Goal: Information Seeking & Learning: Learn about a topic

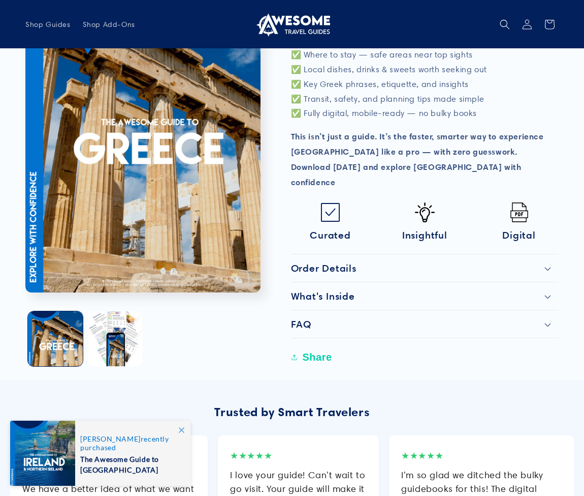
scroll to position [396, 0]
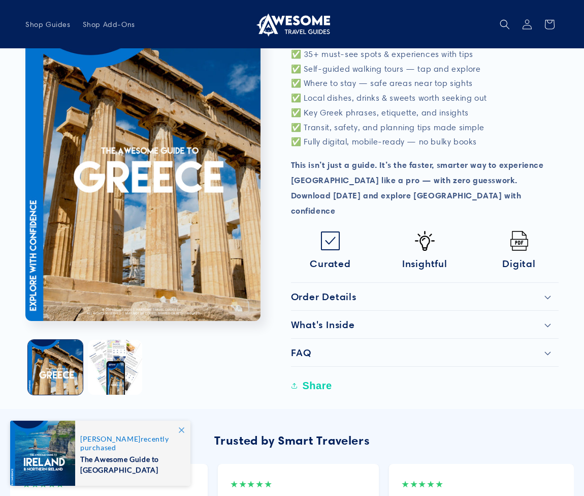
click at [550, 318] on div "What's Inside" at bounding box center [425, 324] width 268 height 12
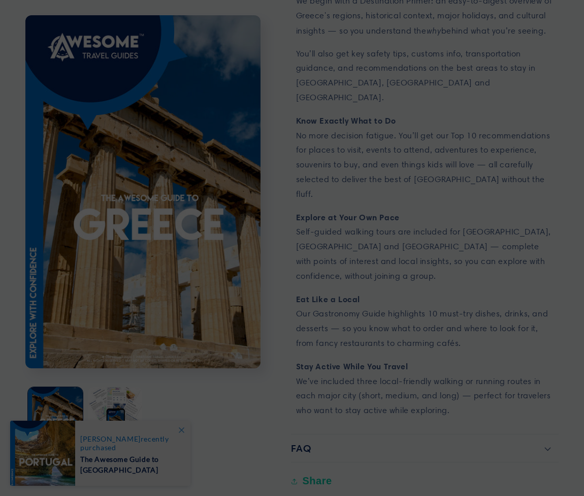
scroll to position [848, 0]
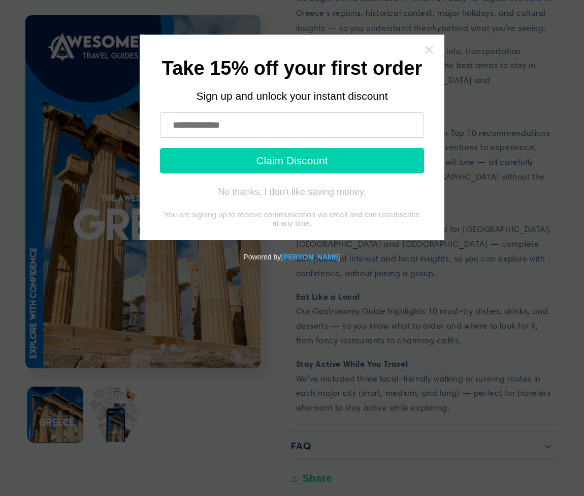
click at [430, 52] on icon "Close widget" at bounding box center [429, 50] width 10 height 10
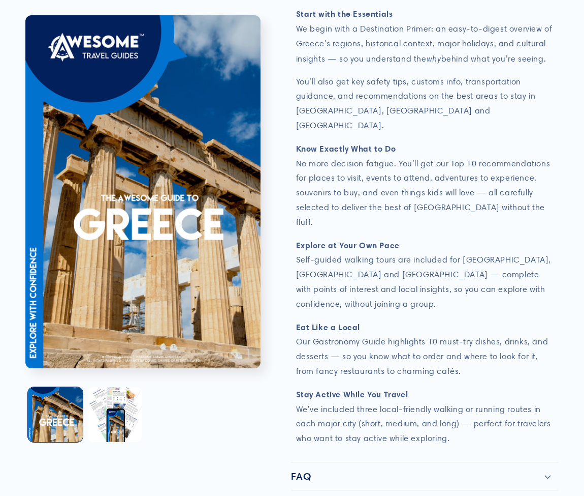
scroll to position [847, 0]
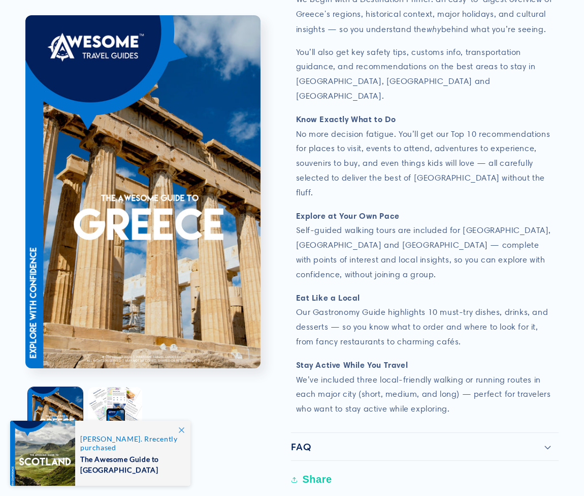
click at [305, 440] on h2 "FAQ" at bounding box center [301, 446] width 20 height 12
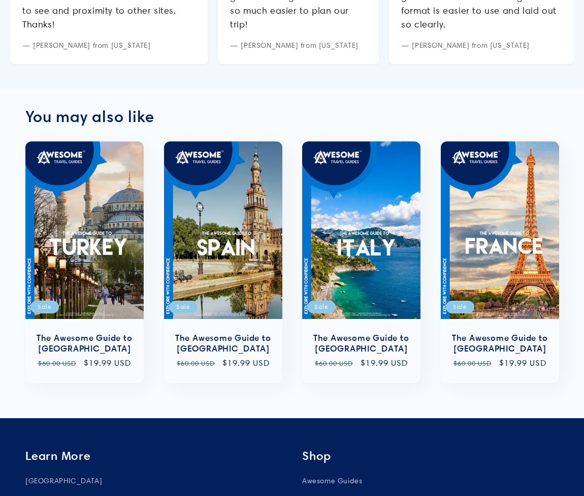
scroll to position [1882, 0]
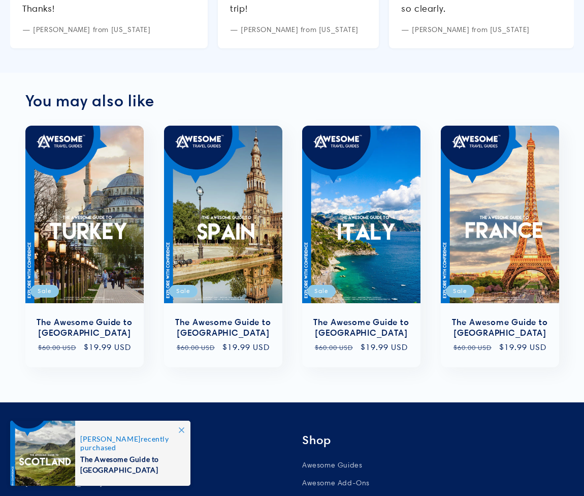
click at [52, 491] on link "Travel Tips" at bounding box center [44, 500] width 38 height 18
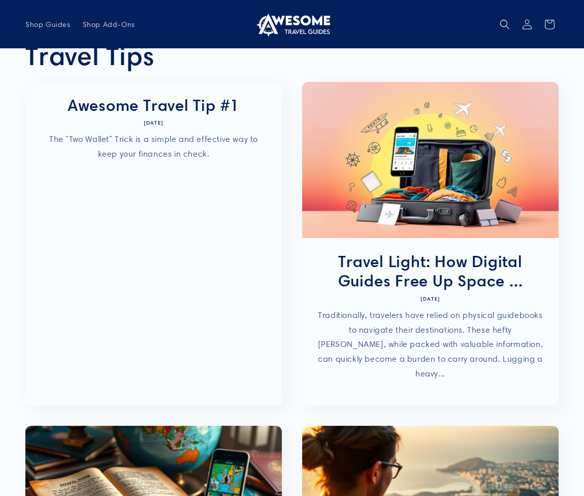
scroll to position [10, 0]
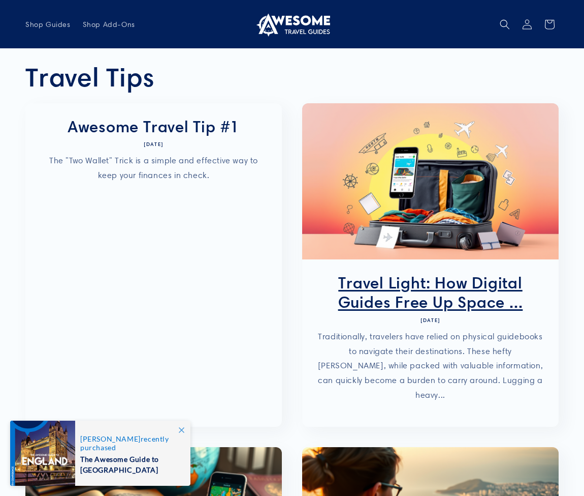
click at [386, 302] on link "Travel Light: How Digital Guides Free Up Space ..." at bounding box center [431, 292] width 226 height 39
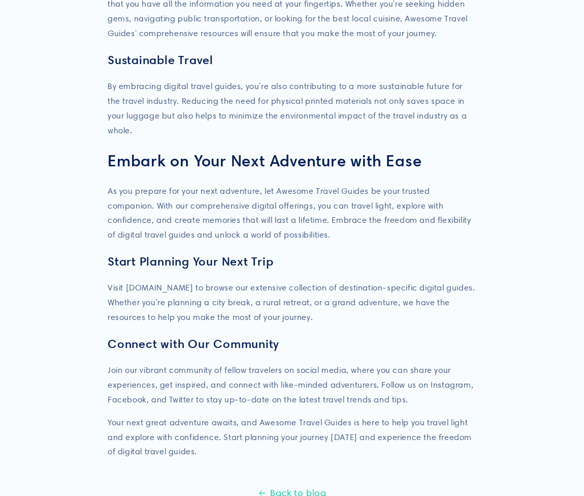
scroll to position [1680, 0]
